Goal: Ask a question

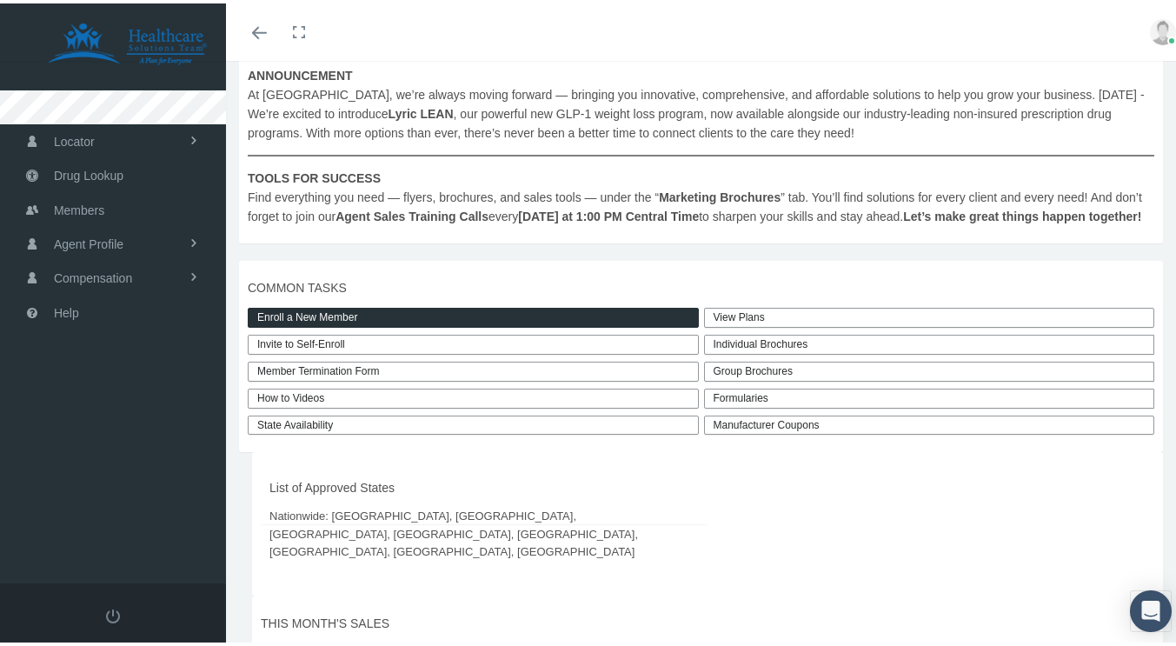
scroll to position [522, 0]
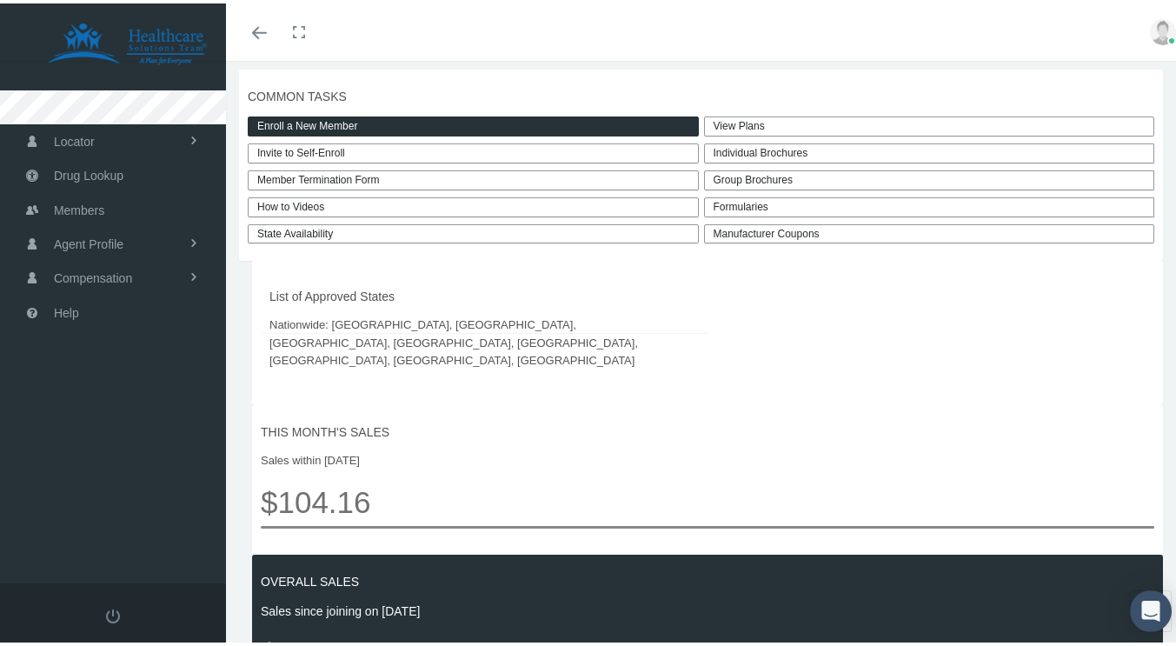
click at [736, 133] on link "View Plans" at bounding box center [929, 123] width 451 height 20
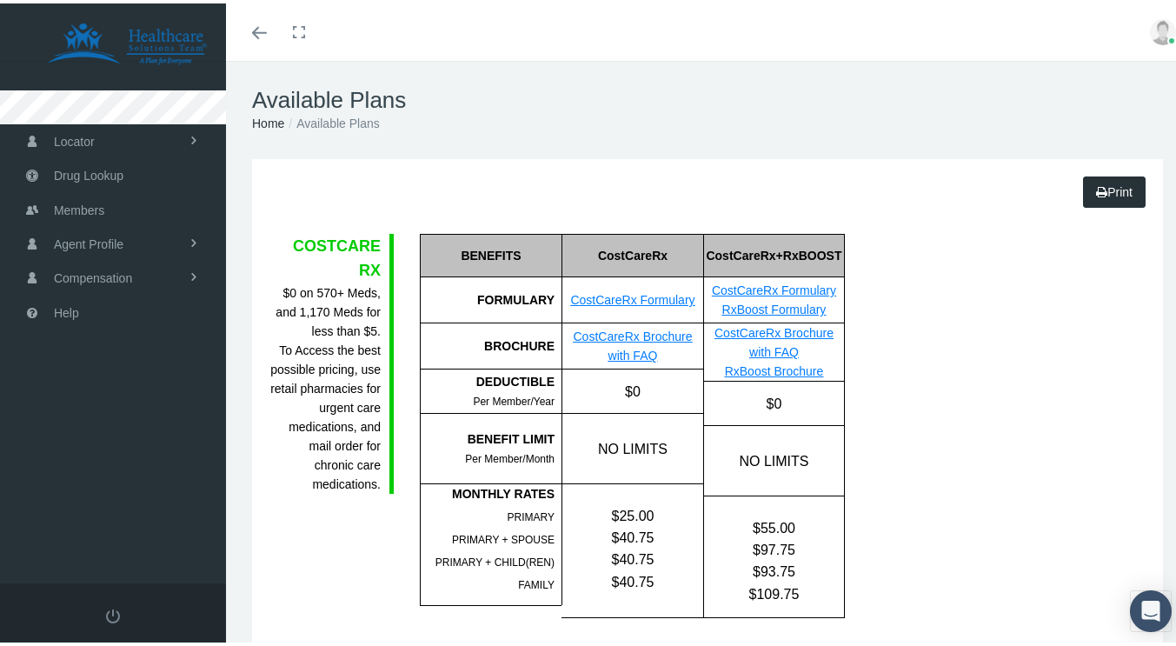
click at [1139, 592] on div "Open Intercom Messenger" at bounding box center [1151, 608] width 42 height 42
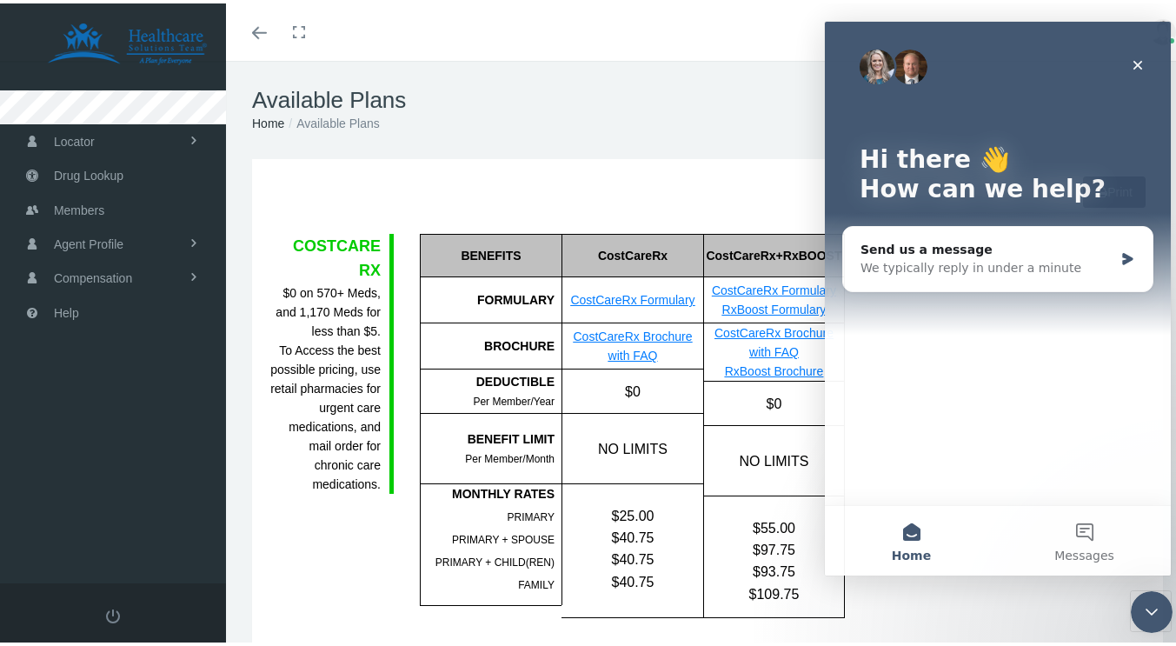
click at [1074, 534] on button "Messages" at bounding box center [1084, 541] width 173 height 70
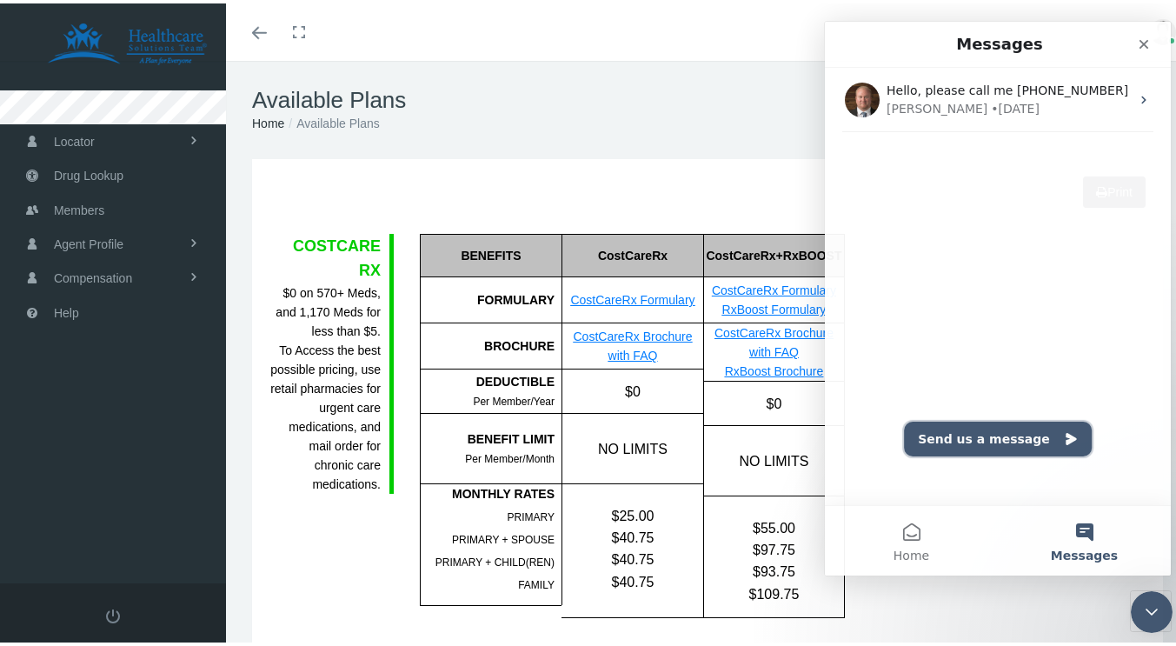
click at [1016, 443] on button "Send us a message" at bounding box center [998, 439] width 188 height 35
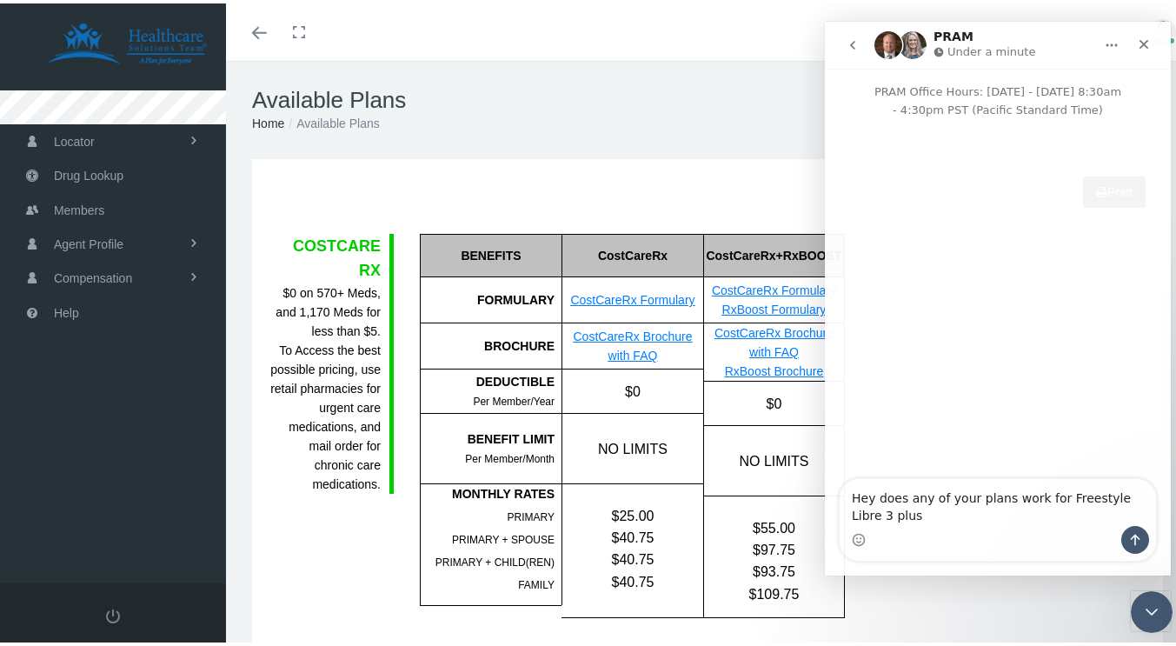
type textarea "Hey does any of your plans work for Freestyle Libre 3 plus?"
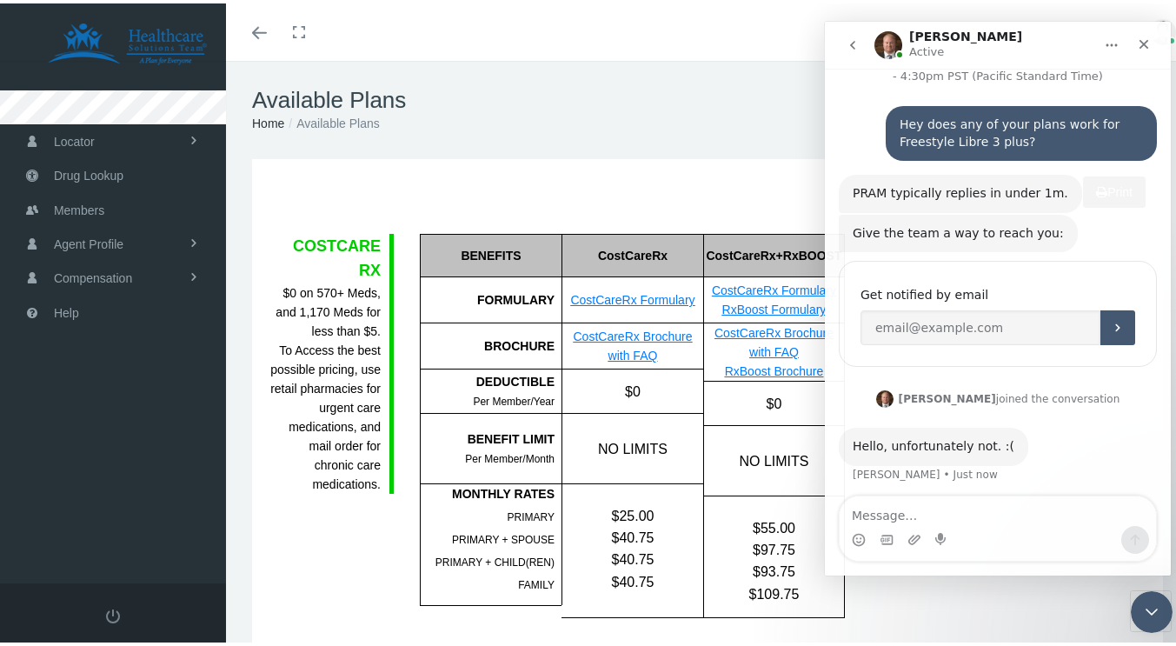
scroll to position [40, 0]
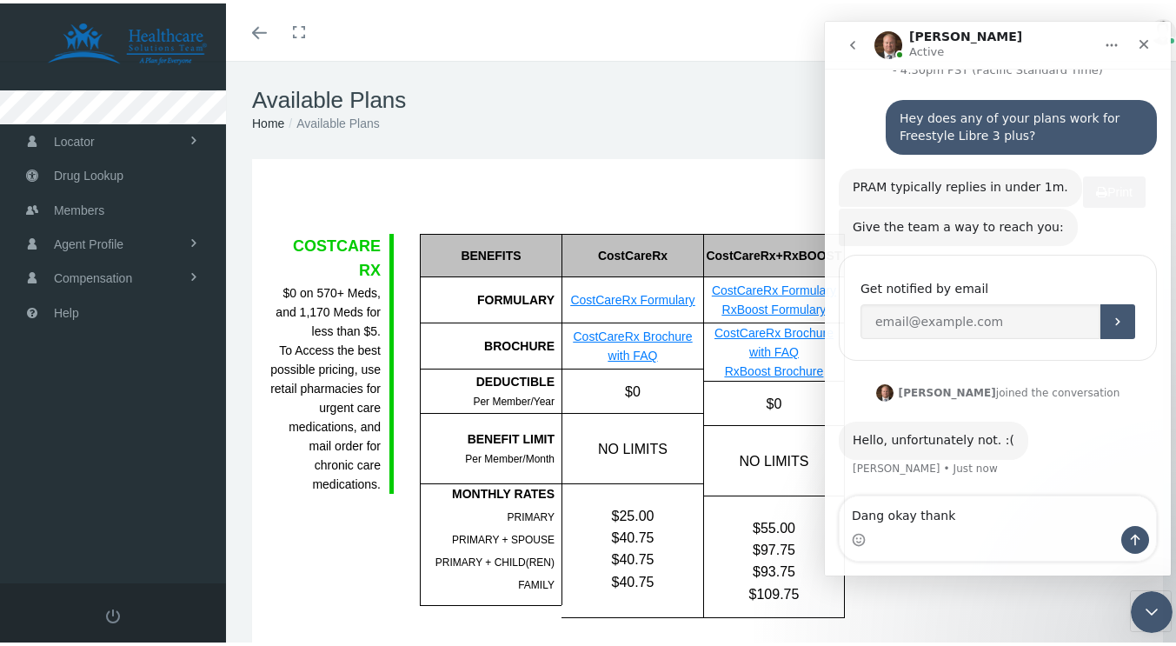
type textarea "Dang okay thanks"
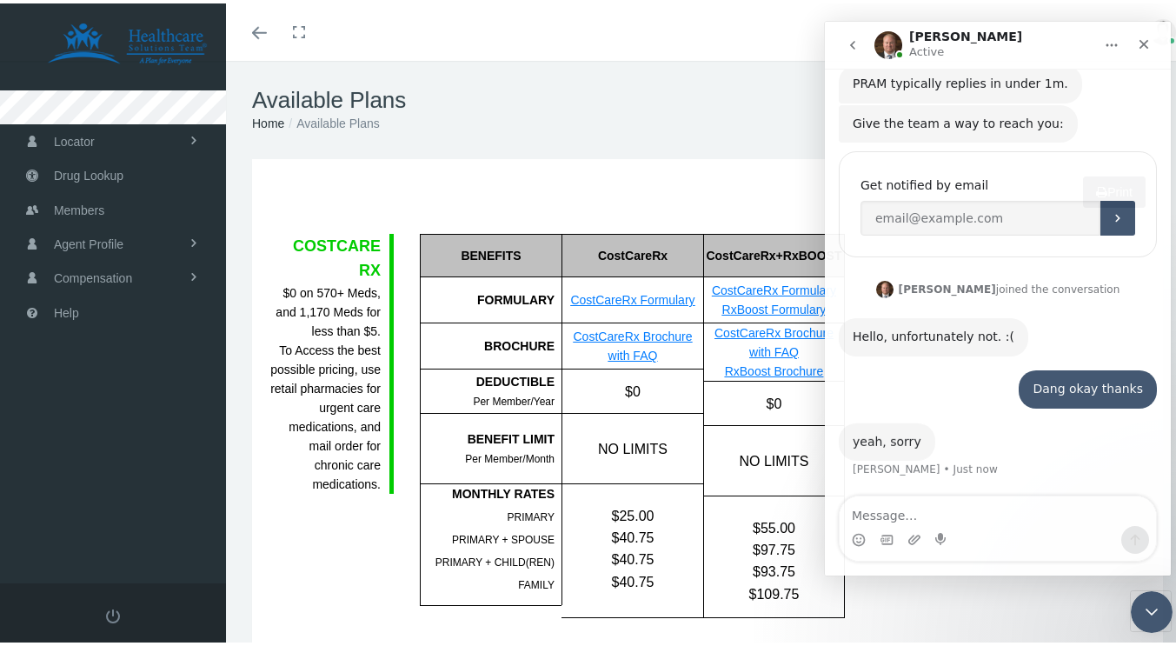
scroll to position [143, 0]
